Goal: Transaction & Acquisition: Book appointment/travel/reservation

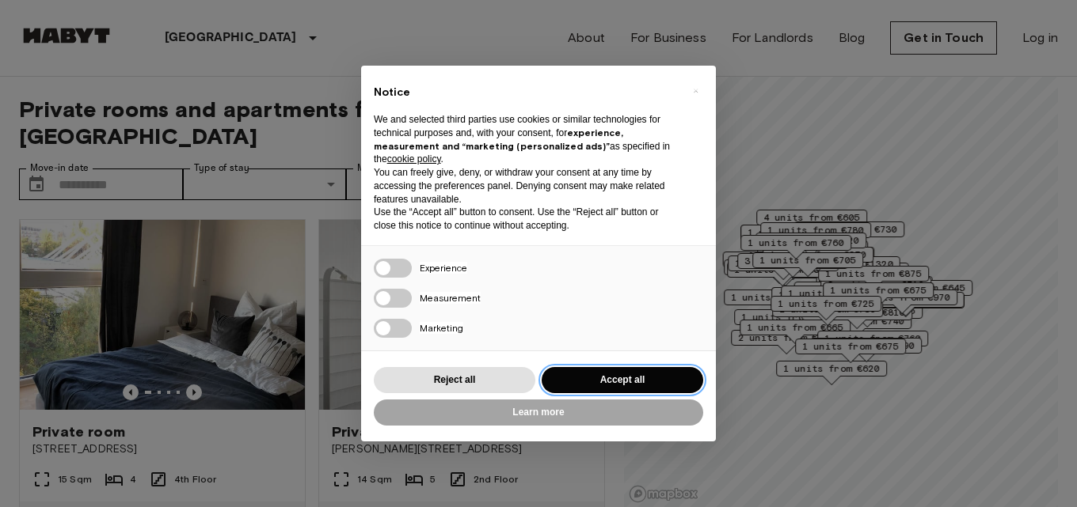
click at [580, 389] on button "Accept all" at bounding box center [621, 380] width 161 height 26
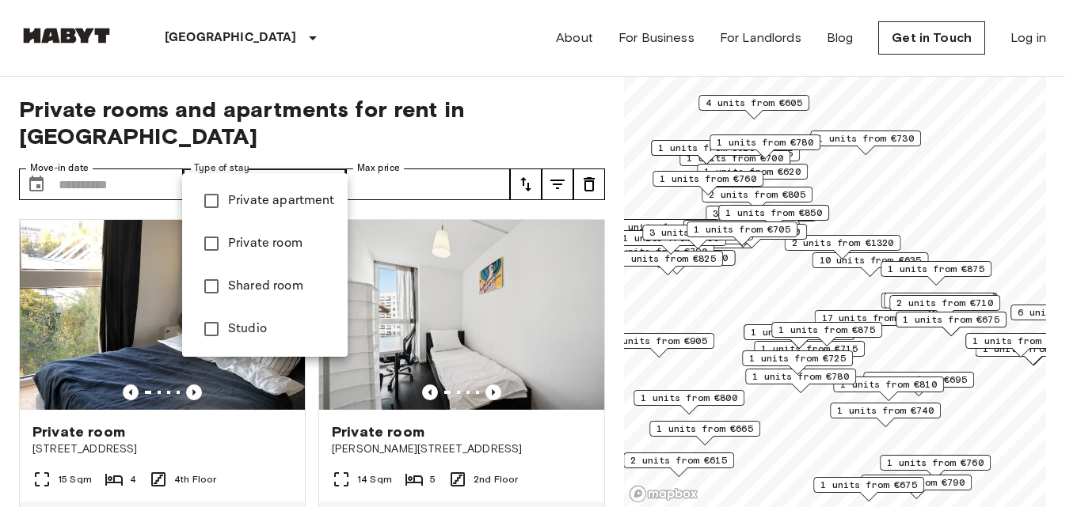
click at [271, 289] on span "Shared room" at bounding box center [281, 286] width 107 height 19
type input "**********"
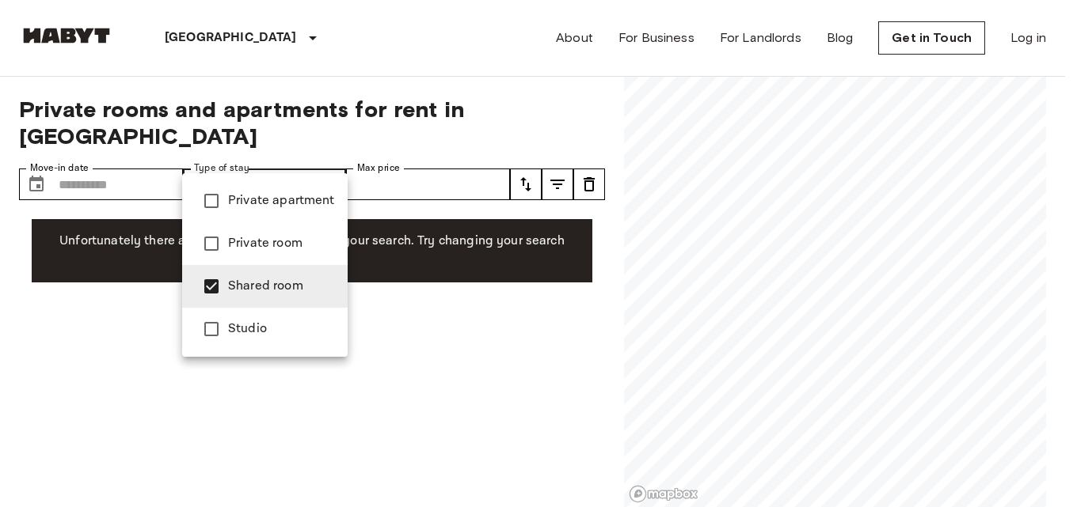
click at [436, 163] on div at bounding box center [538, 253] width 1077 height 507
